Goal: Communication & Community: Answer question/provide support

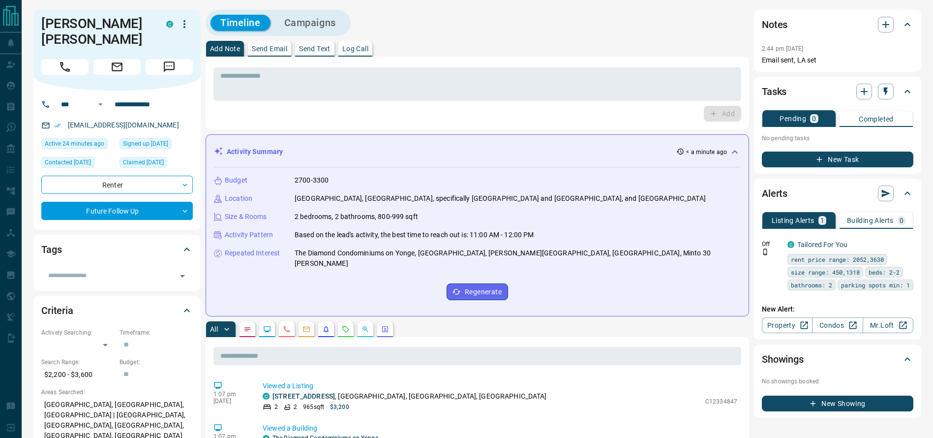
click at [320, 41] on button "Send Text" at bounding box center [314, 49] width 39 height 16
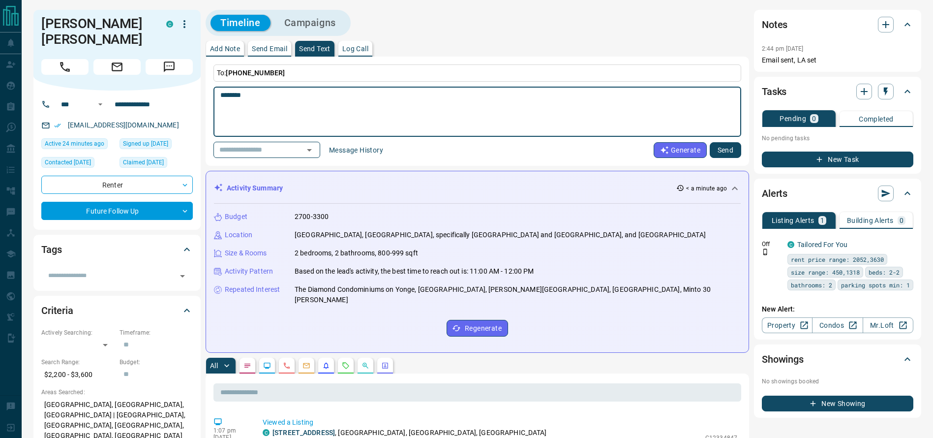
type textarea "********"
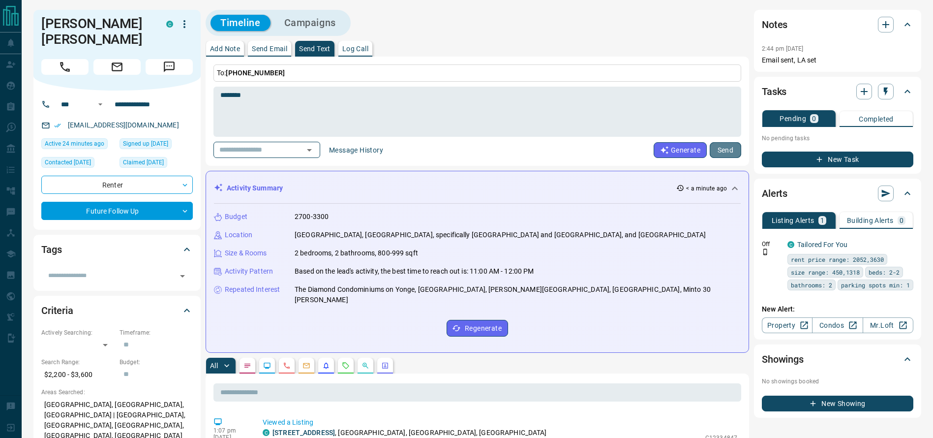
click at [720, 146] on button "Send" at bounding box center [724, 150] width 31 height 16
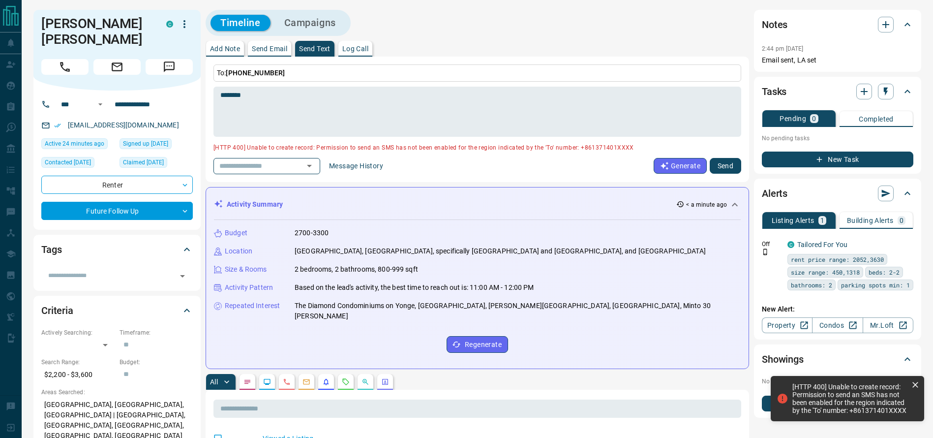
click at [263, 47] on p "Send Email" at bounding box center [269, 48] width 35 height 7
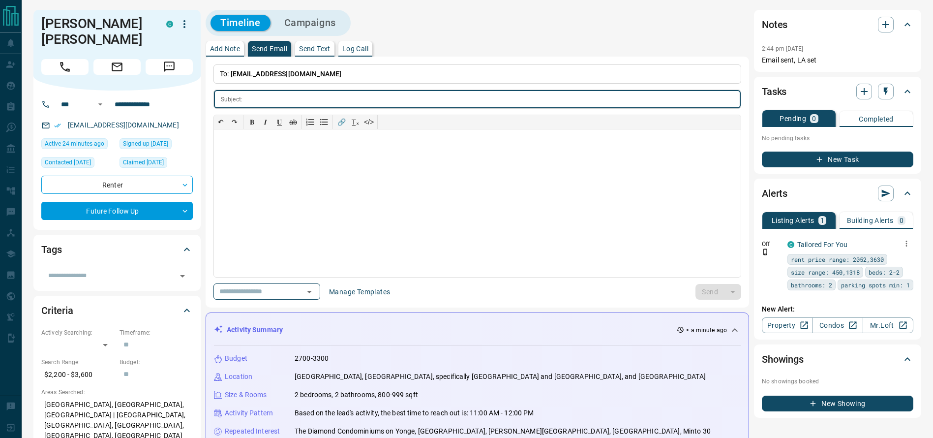
click at [905, 245] on icon "button" at bounding box center [906, 243] width 9 height 9
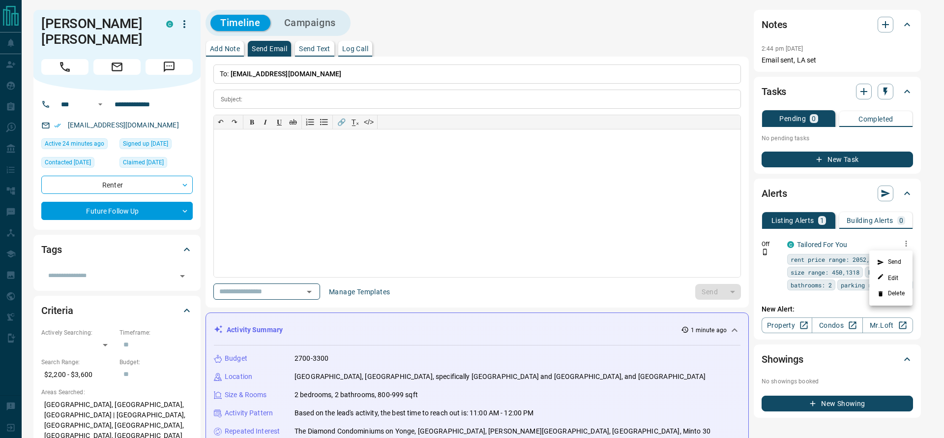
click at [294, 150] on div at bounding box center [472, 219] width 944 height 438
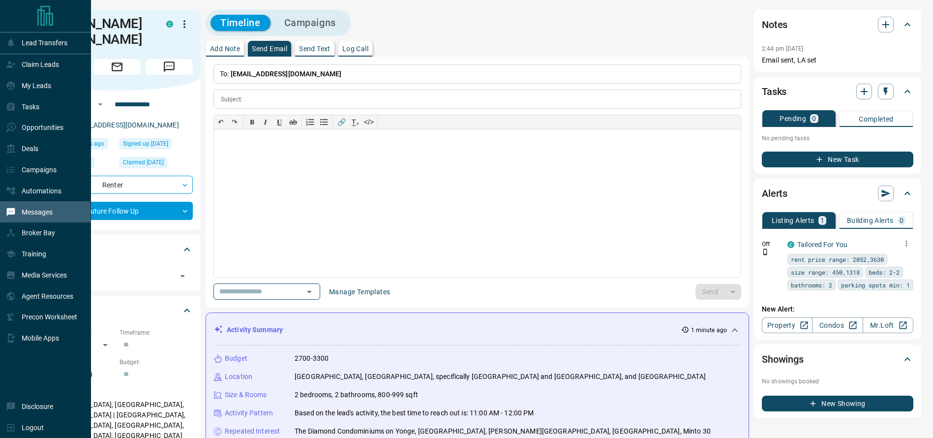
click at [40, 206] on div "Messages" at bounding box center [45, 211] width 91 height 21
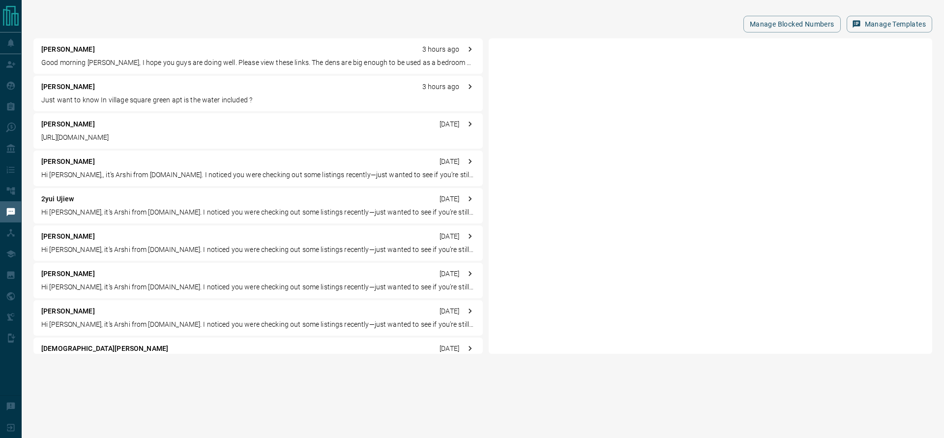
click at [271, 89] on div "Akhila Garikapati 3 hours ago" at bounding box center [258, 87] width 434 height 10
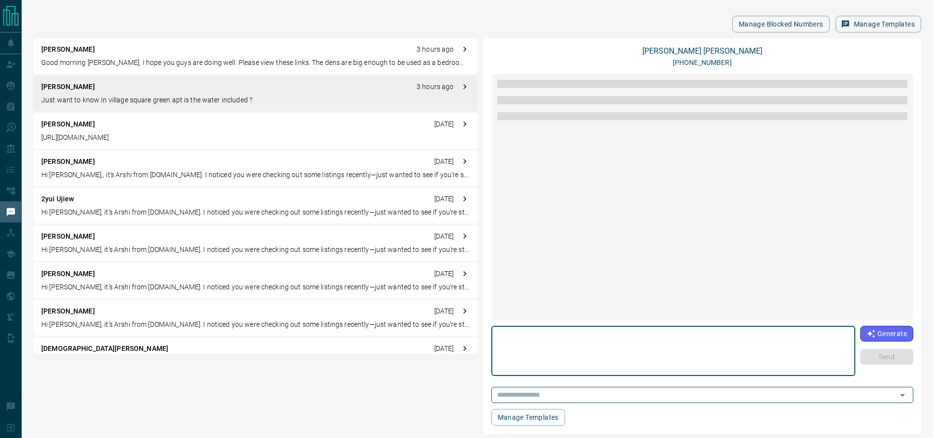
scroll to position [844, 0]
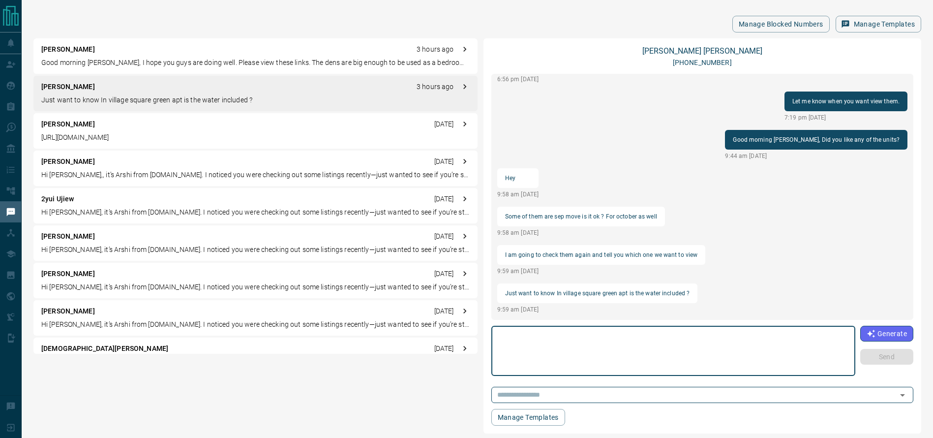
click at [650, 349] on textarea at bounding box center [673, 351] width 350 height 42
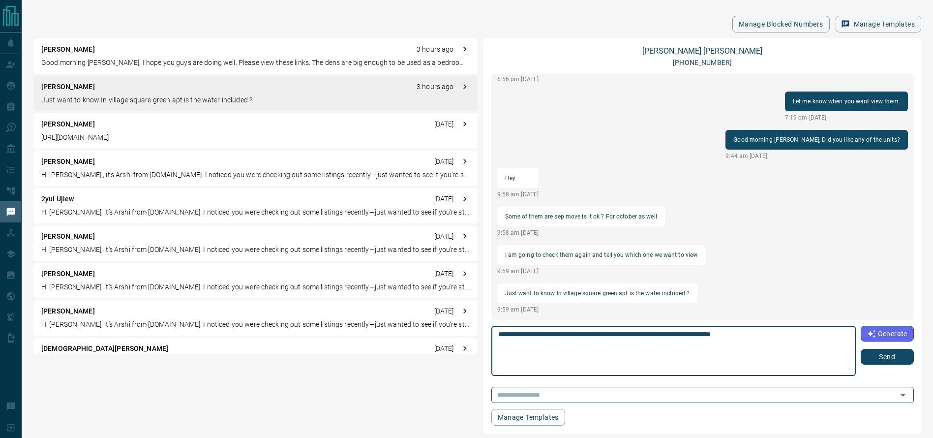
type textarea "**********"
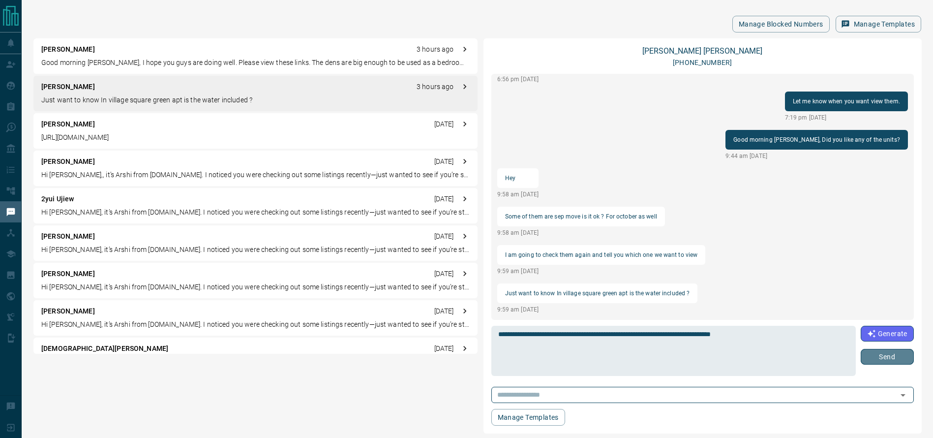
click at [883, 353] on button "Send" at bounding box center [886, 357] width 53 height 16
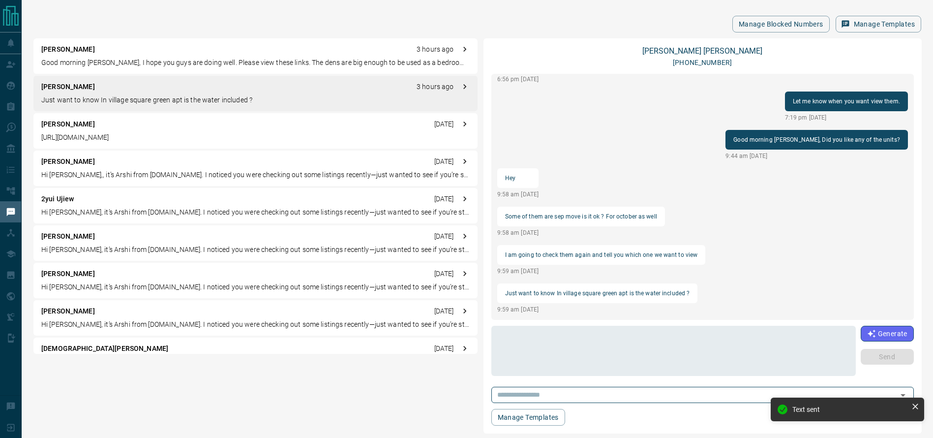
scroll to position [882, 0]
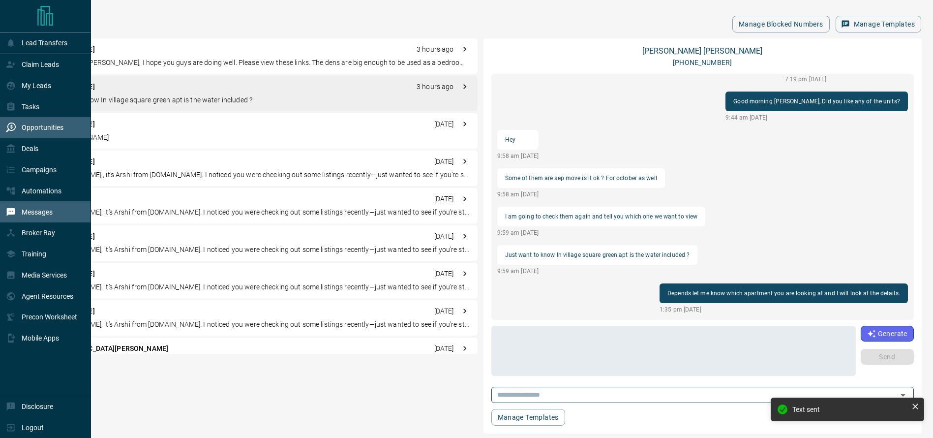
click at [44, 126] on p "Opportunities" at bounding box center [43, 127] width 42 height 8
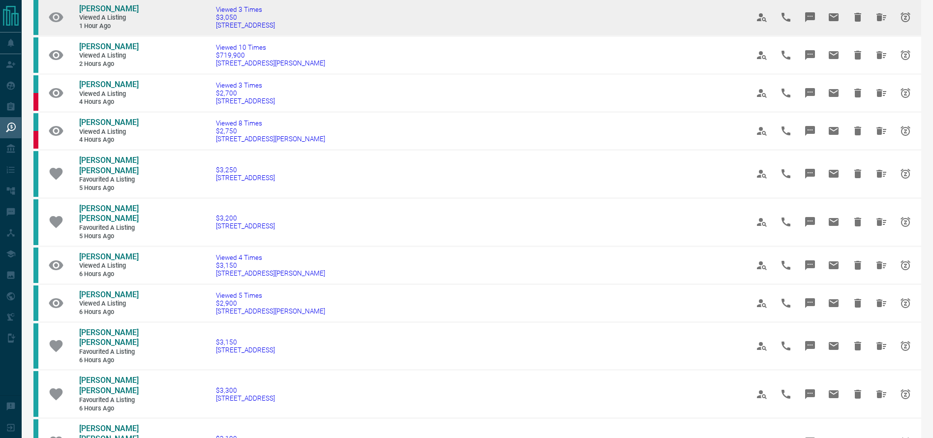
scroll to position [255, 0]
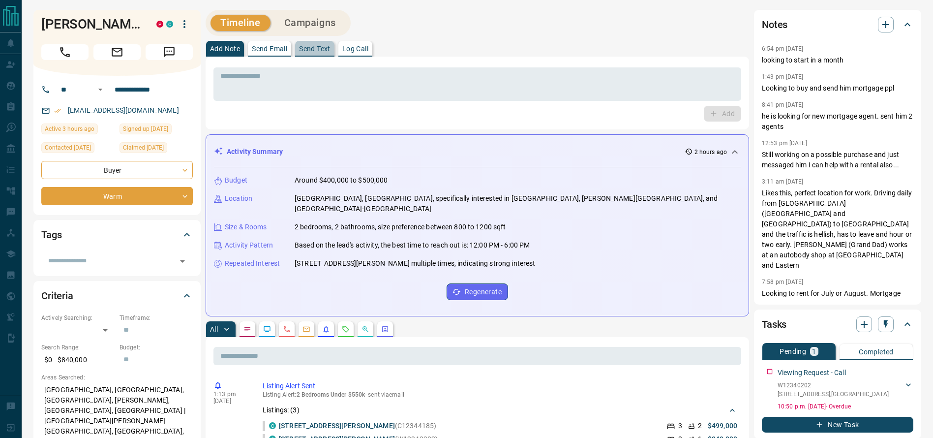
click at [325, 50] on p "Send Text" at bounding box center [314, 48] width 31 height 7
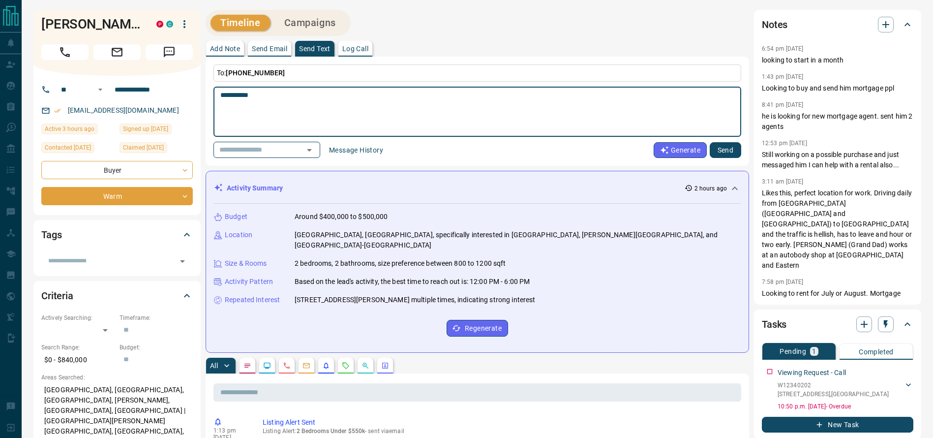
type textarea "**********"
click at [729, 145] on button "Send" at bounding box center [724, 150] width 31 height 16
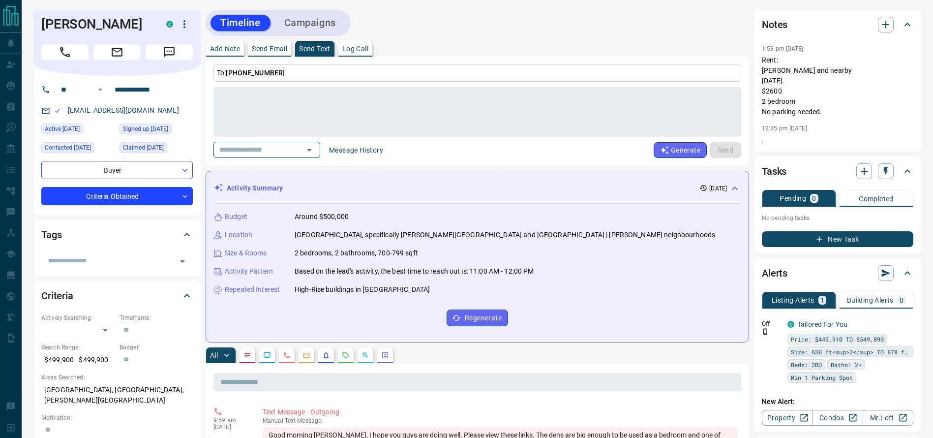
scroll to position [203, 0]
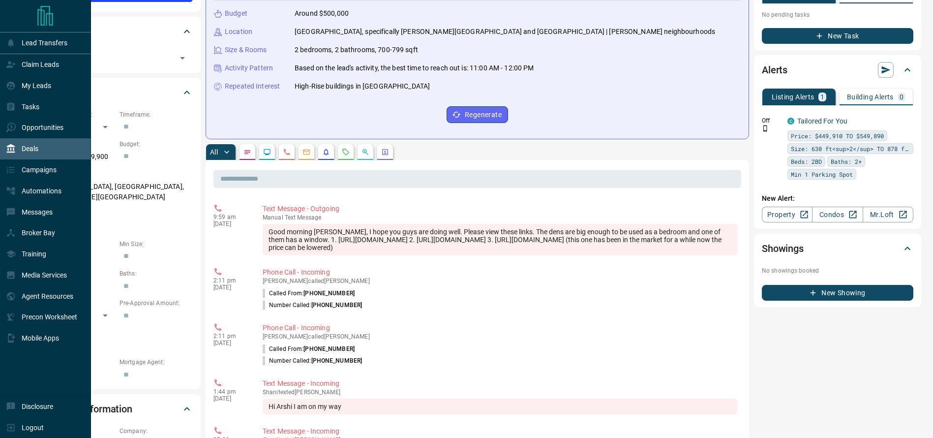
click at [30, 144] on div "Deals" at bounding box center [22, 149] width 32 height 16
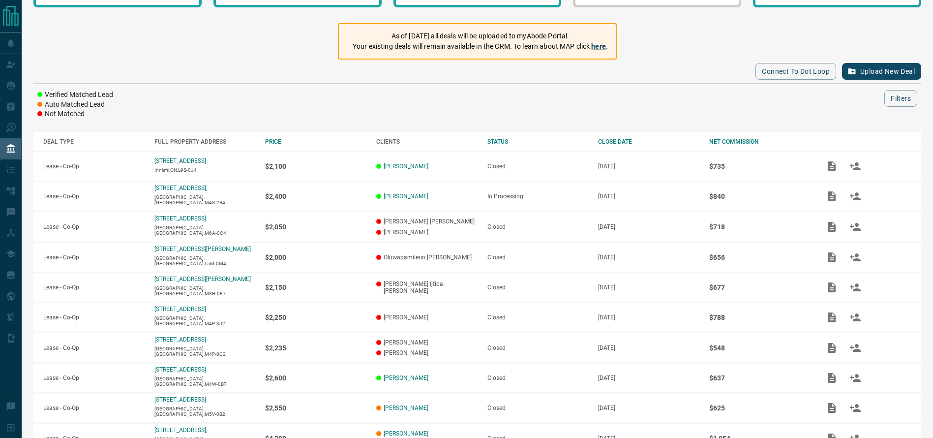
scroll to position [132, 0]
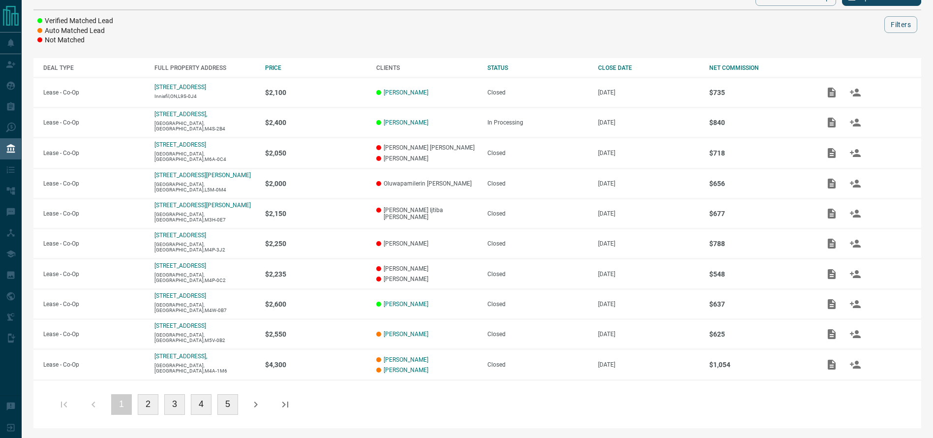
click at [230, 403] on button "5" at bounding box center [227, 404] width 21 height 21
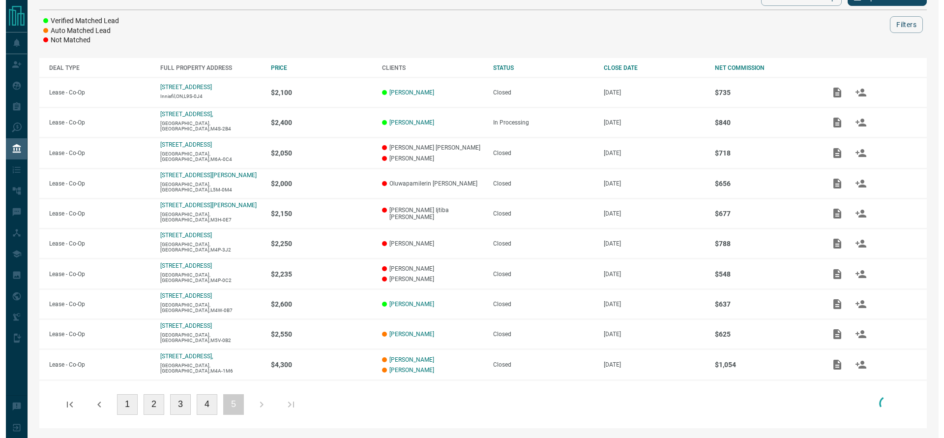
scroll to position [0, 0]
